Goal: Task Accomplishment & Management: Use online tool/utility

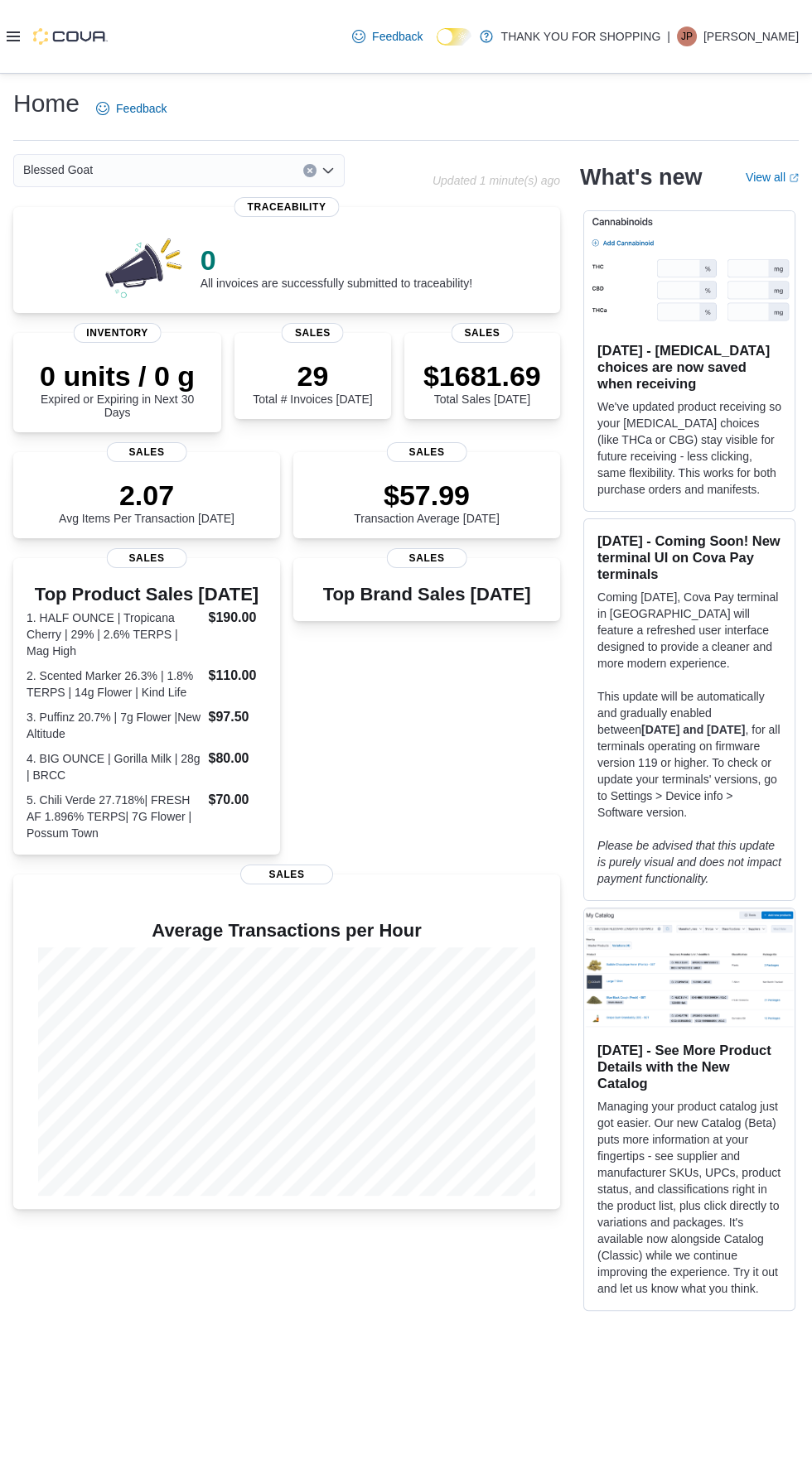
click at [13, 39] on icon at bounding box center [13, 37] width 13 height 10
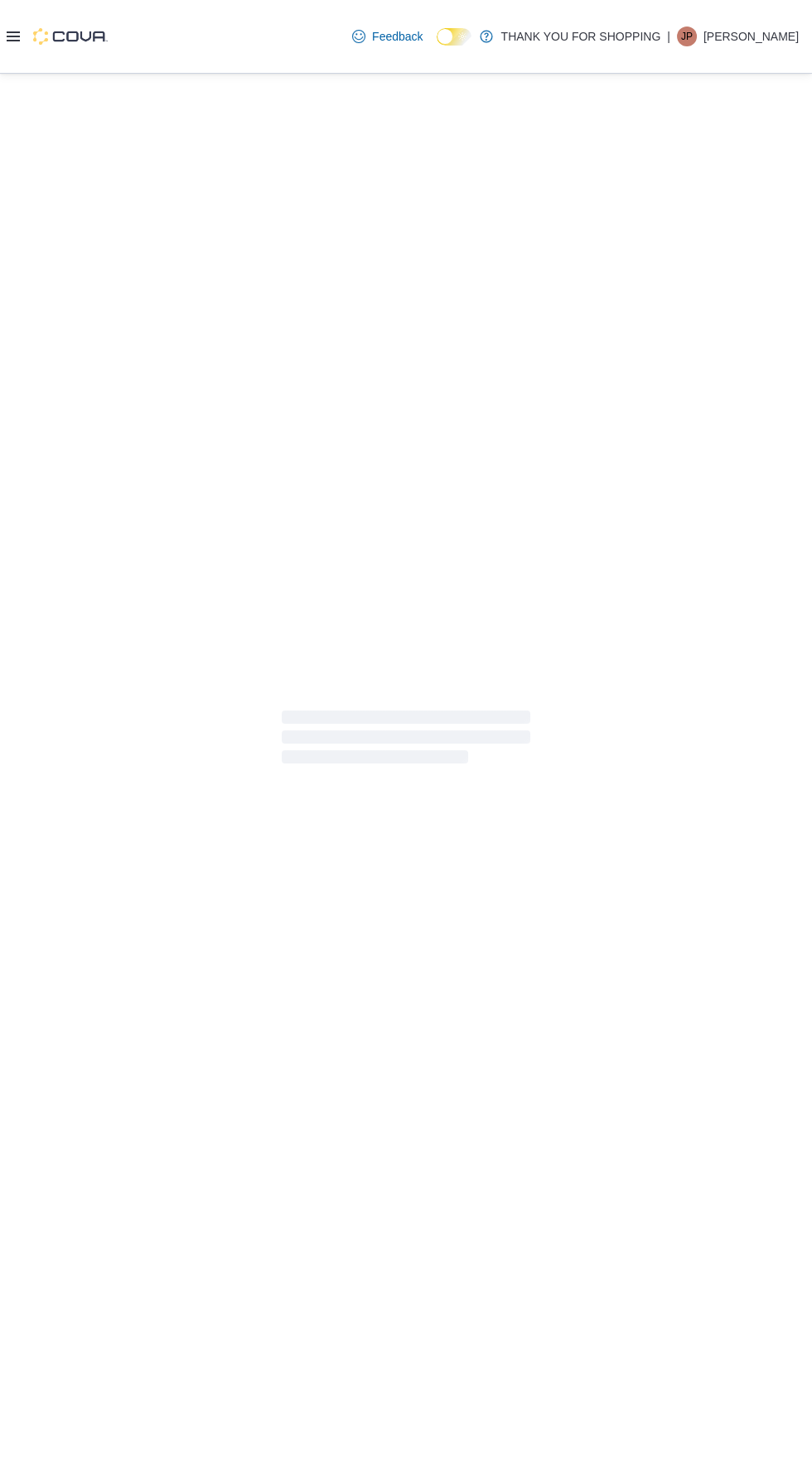
click at [30, 636] on div at bounding box center [406, 737] width 812 height 1327
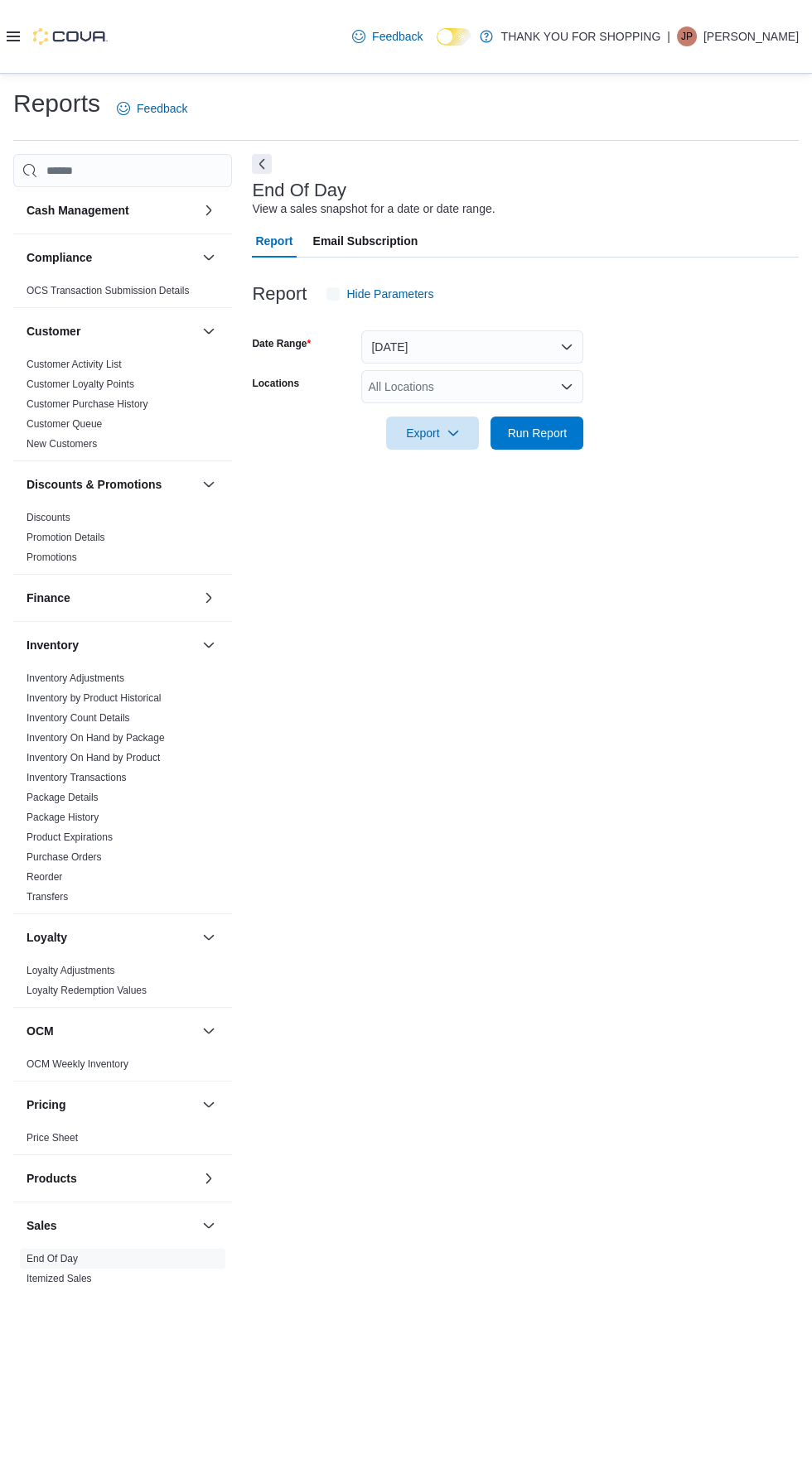
scroll to position [37, 0]
click at [550, 416] on span "Run Report" at bounding box center [536, 432] width 73 height 33
